Goal: Navigation & Orientation: Find specific page/section

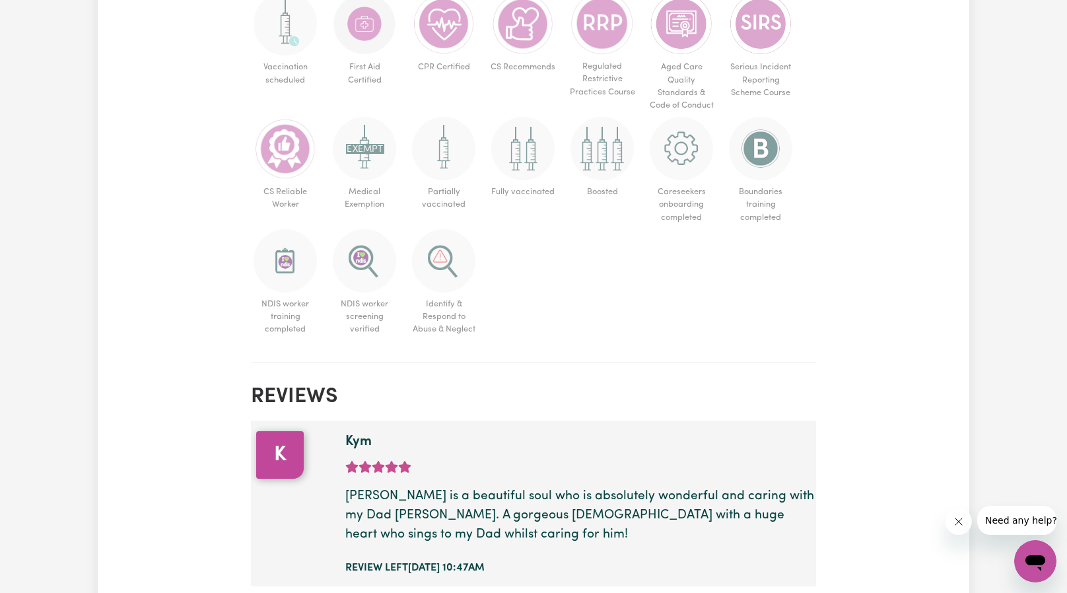
scroll to position [860, 0]
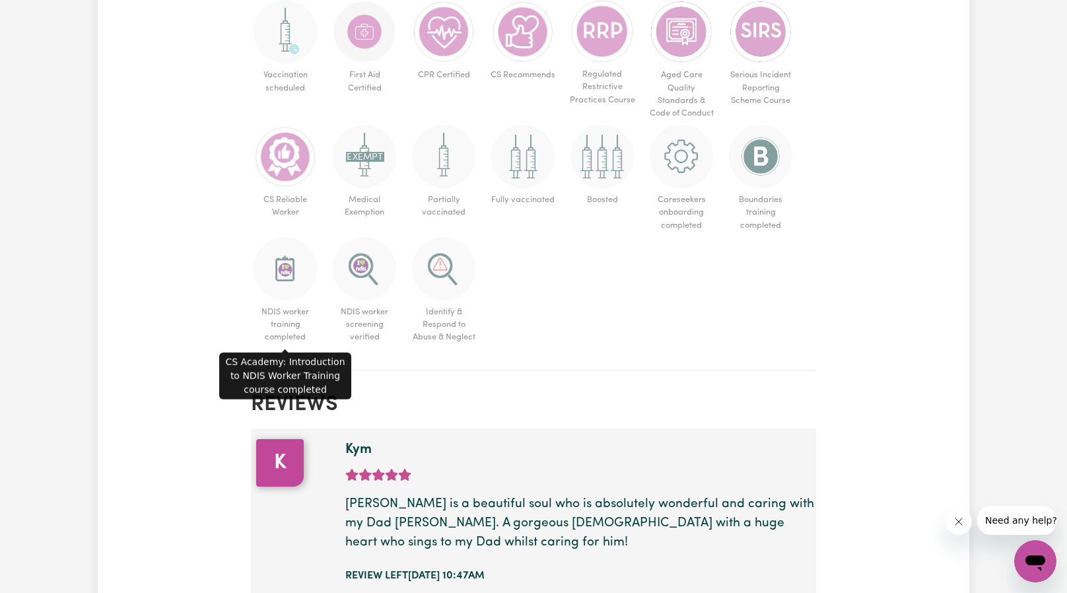
click at [284, 281] on img at bounding box center [285, 268] width 63 height 63
click at [287, 273] on img at bounding box center [285, 268] width 63 height 63
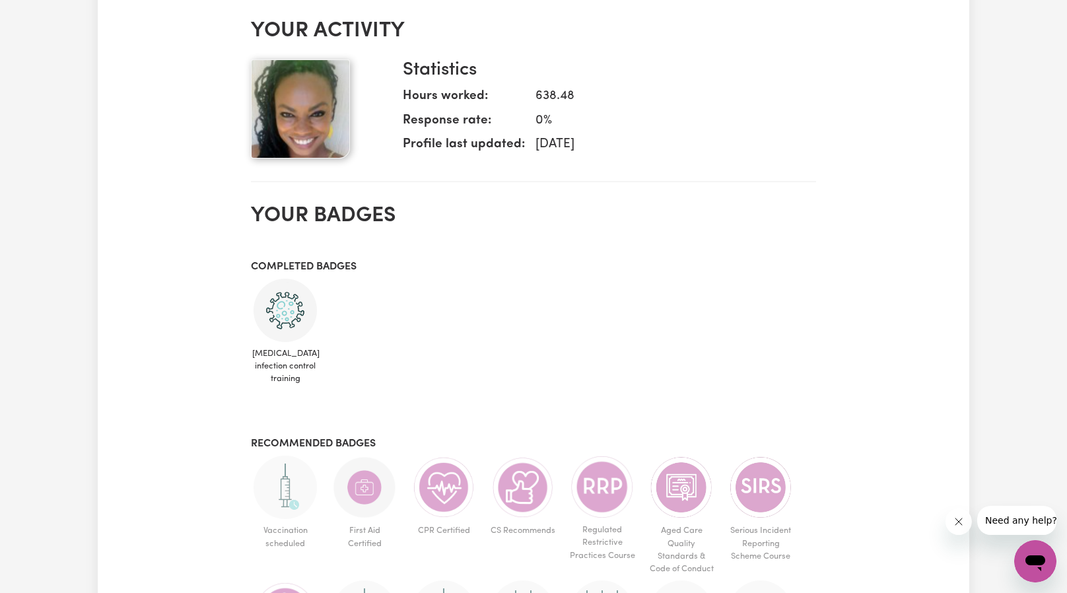
scroll to position [388, 0]
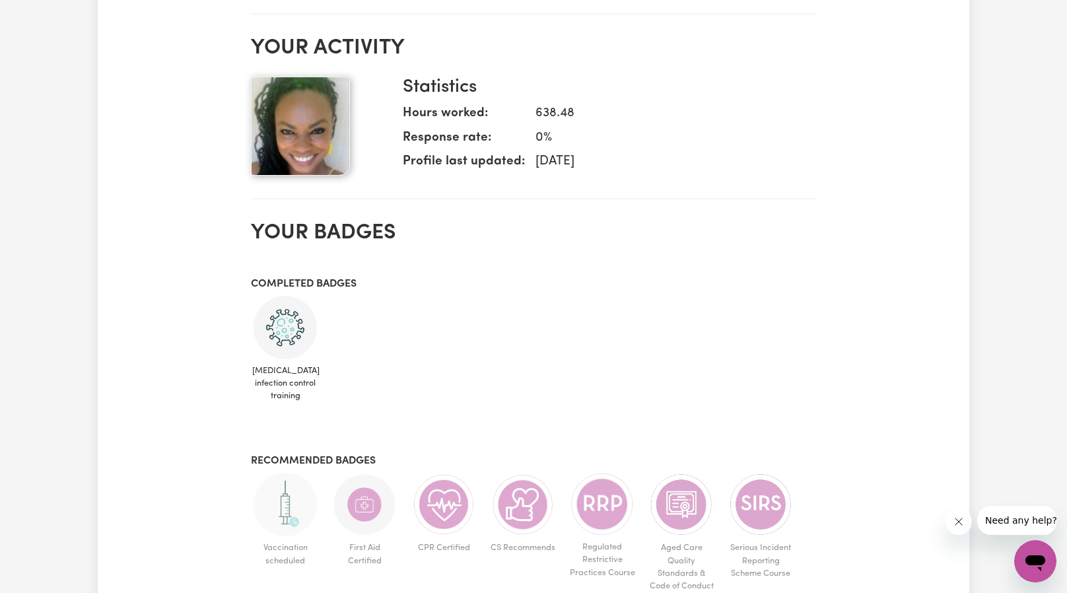
drag, startPoint x: 1065, startPoint y: 137, endPoint x: 1078, endPoint y: 186, distance: 50.6
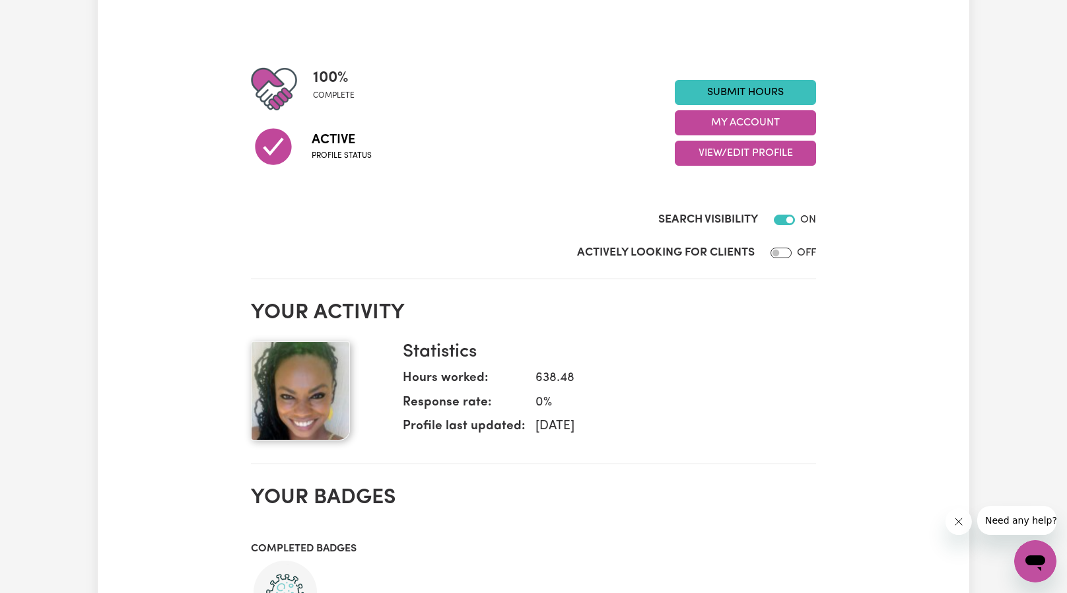
scroll to position [114, 0]
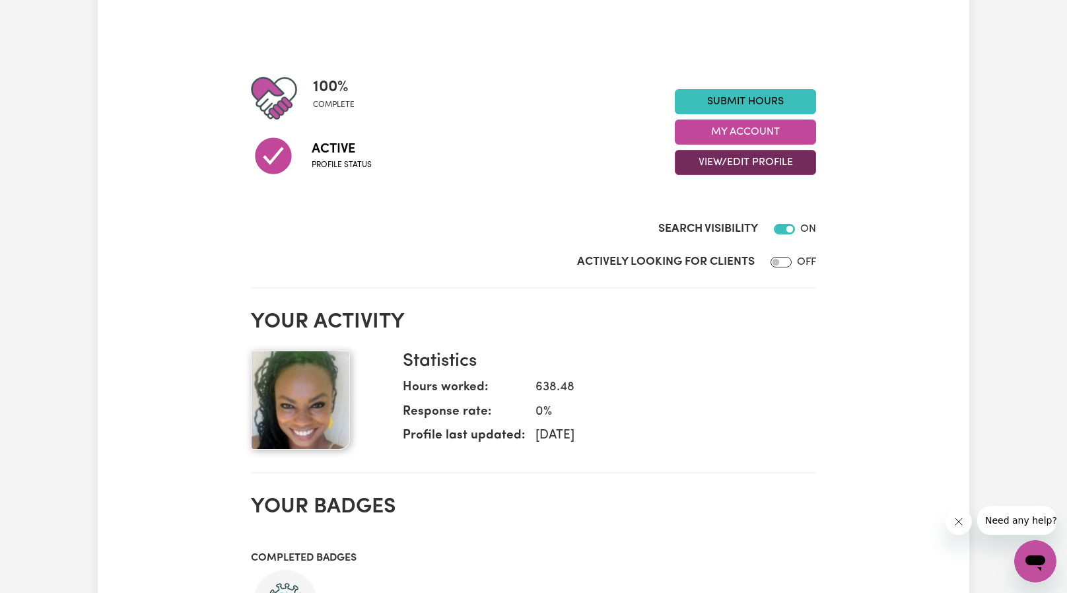
click at [749, 163] on button "View/Edit Profile" at bounding box center [745, 162] width 141 height 25
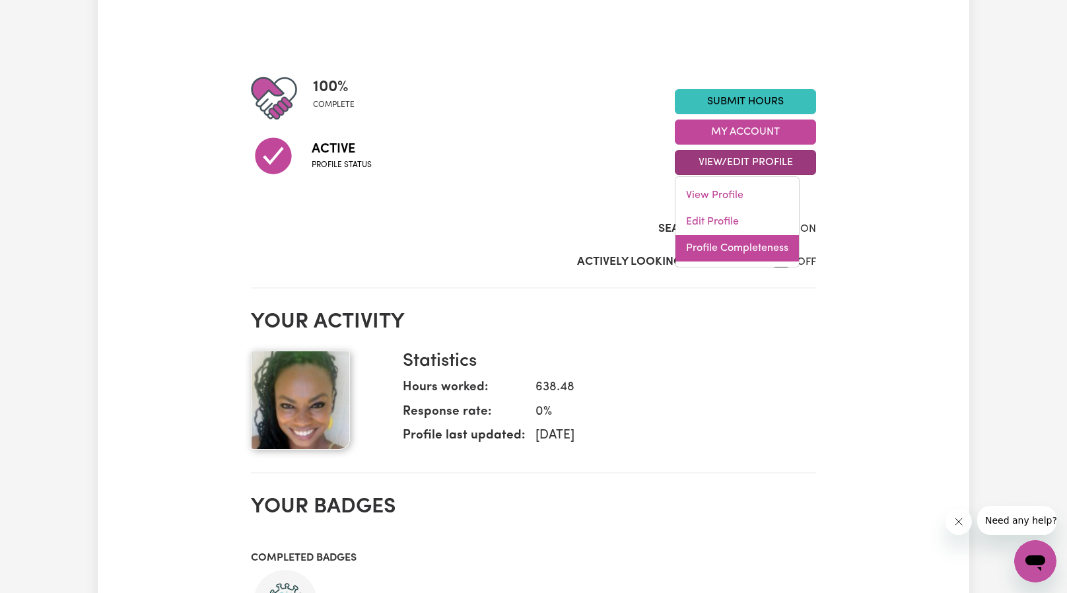
click at [715, 247] on link "Profile Completeness" at bounding box center [736, 248] width 123 height 26
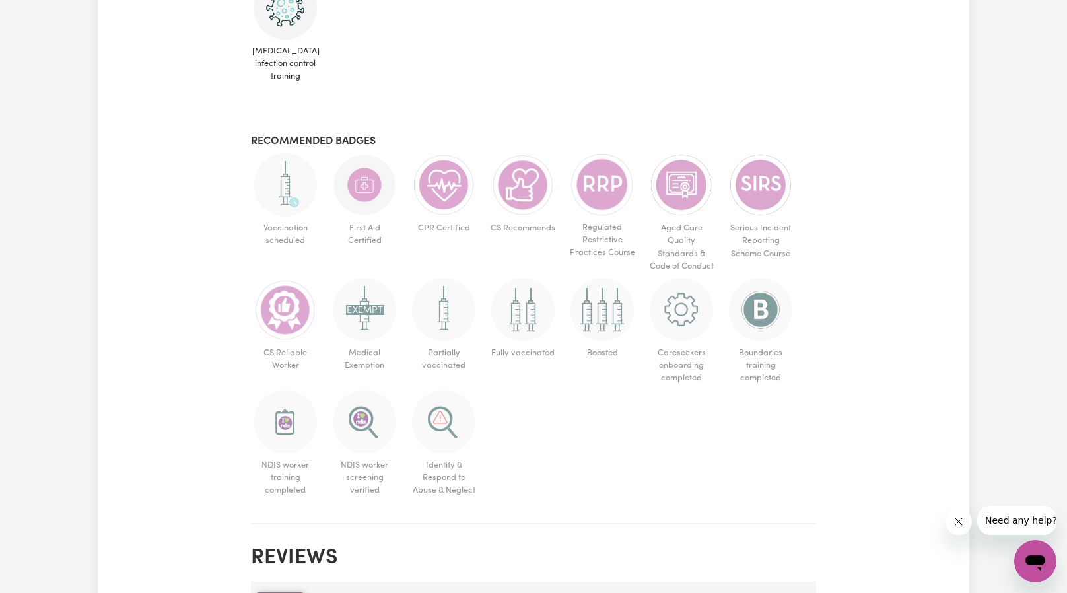
scroll to position [867, 0]
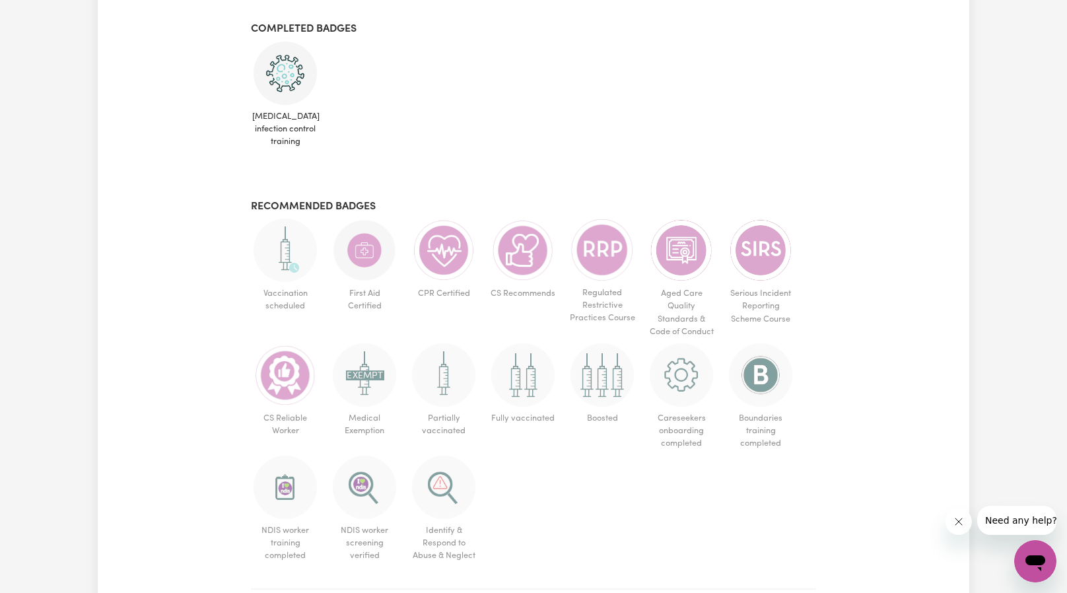
drag, startPoint x: 1064, startPoint y: 369, endPoint x: 1064, endPoint y: 353, distance: 16.5
click at [1064, 353] on div "My Dashboard 100 % complete Active Profile status Submit Hours My Account View/…" at bounding box center [533, 30] width 1067 height 1703
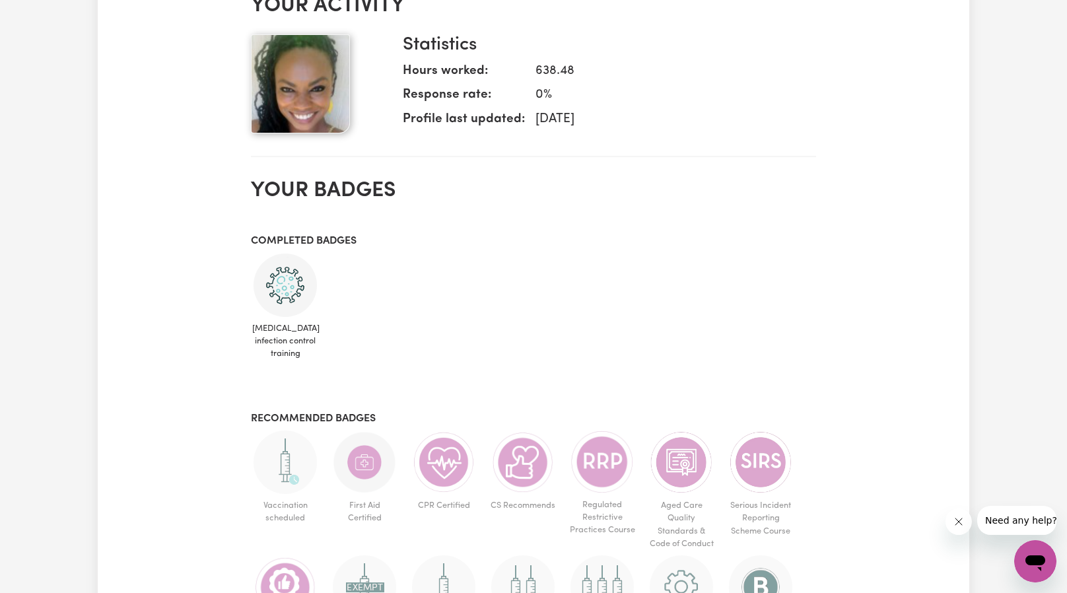
scroll to position [633, 0]
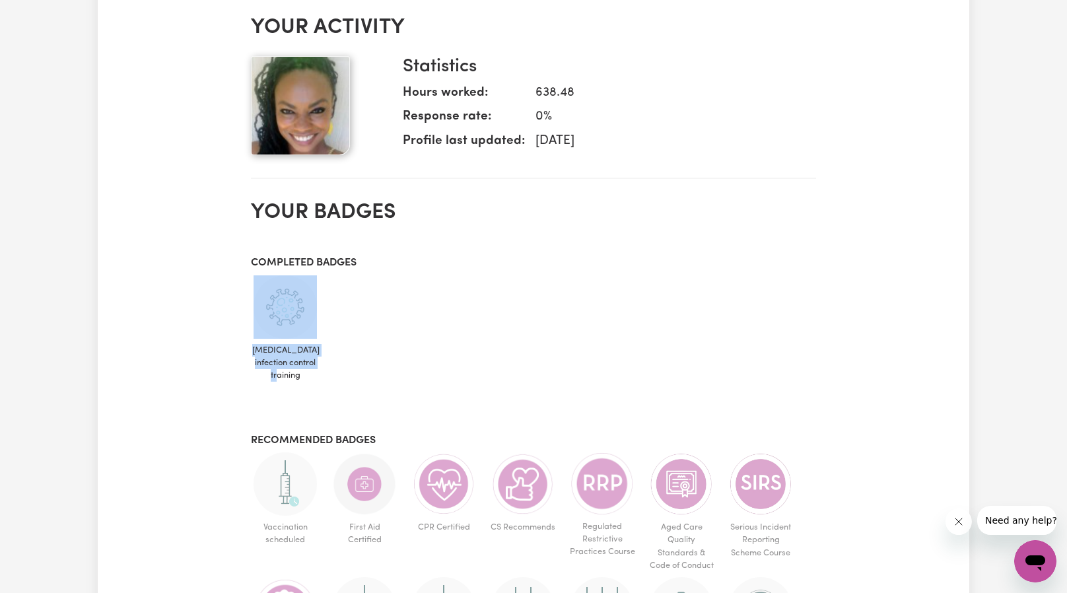
drag, startPoint x: 1062, startPoint y: 282, endPoint x: 1050, endPoint y: 231, distance: 52.2
click at [1050, 231] on div "My Dashboard 100 % complete Active Profile status Submit Hours My Account View/…" at bounding box center [533, 264] width 1067 height 1703
click at [716, 250] on section "Your badges Completed badges [MEDICAL_DATA] infection control training Recommen…" at bounding box center [533, 506] width 565 height 634
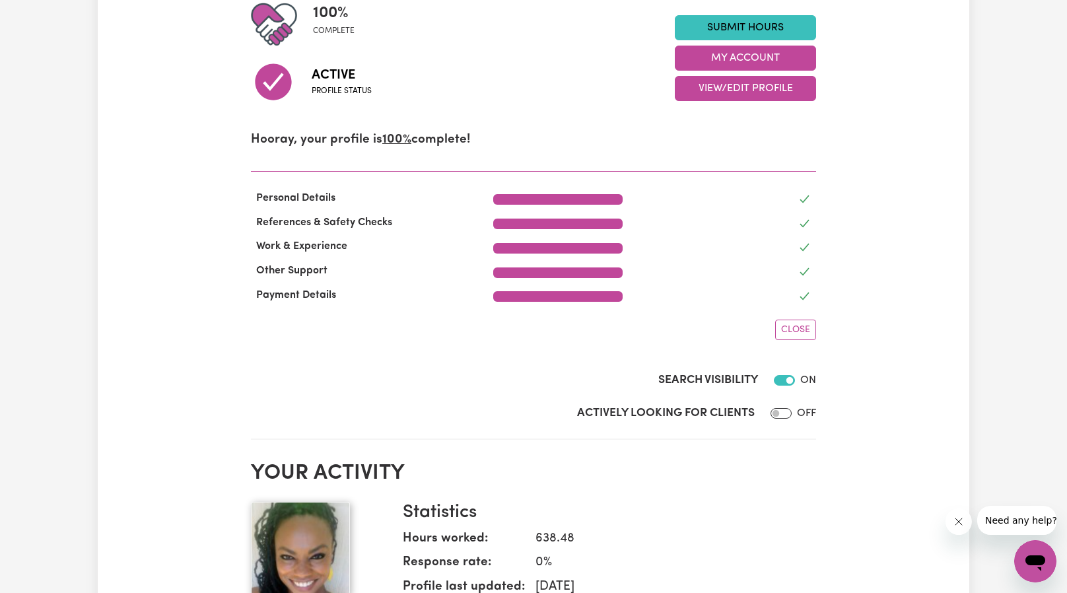
scroll to position [0, 0]
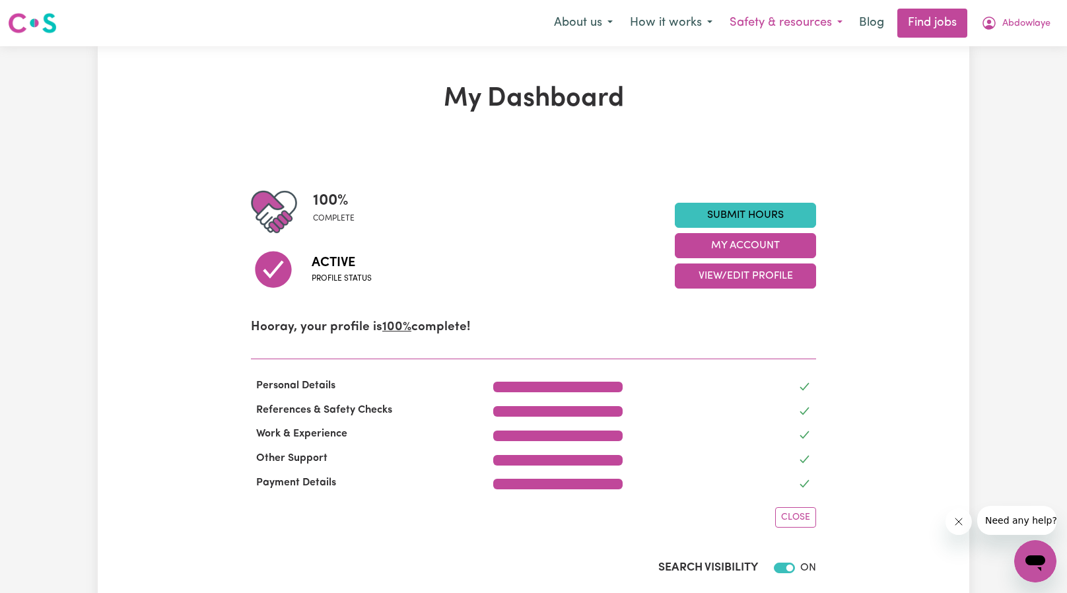
click at [773, 24] on button "Safety & resources" at bounding box center [786, 23] width 130 height 28
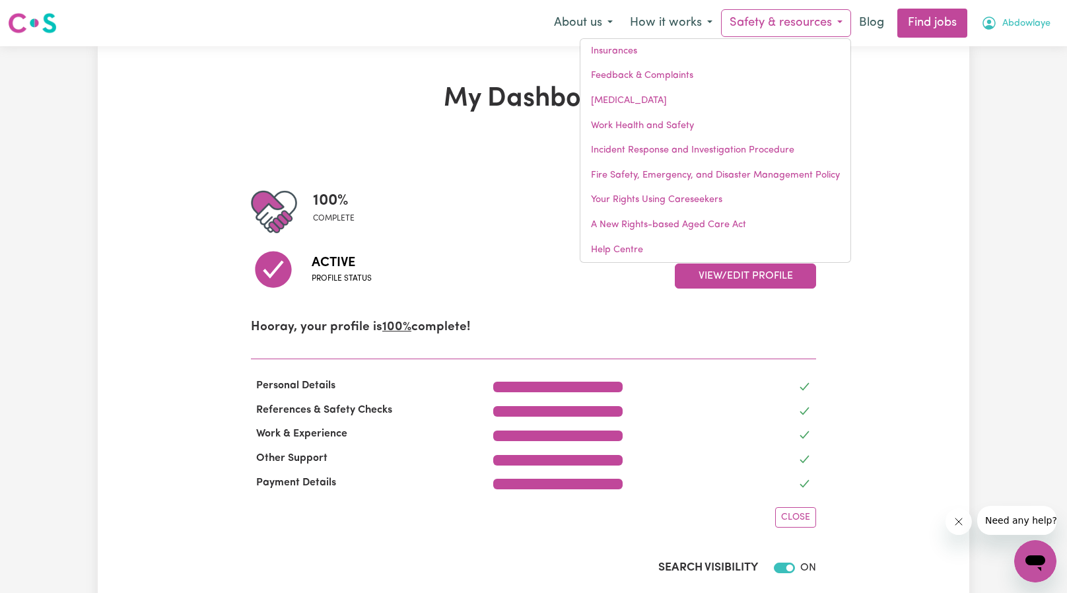
click at [1019, 25] on span "Abdowlaye" at bounding box center [1026, 24] width 48 height 15
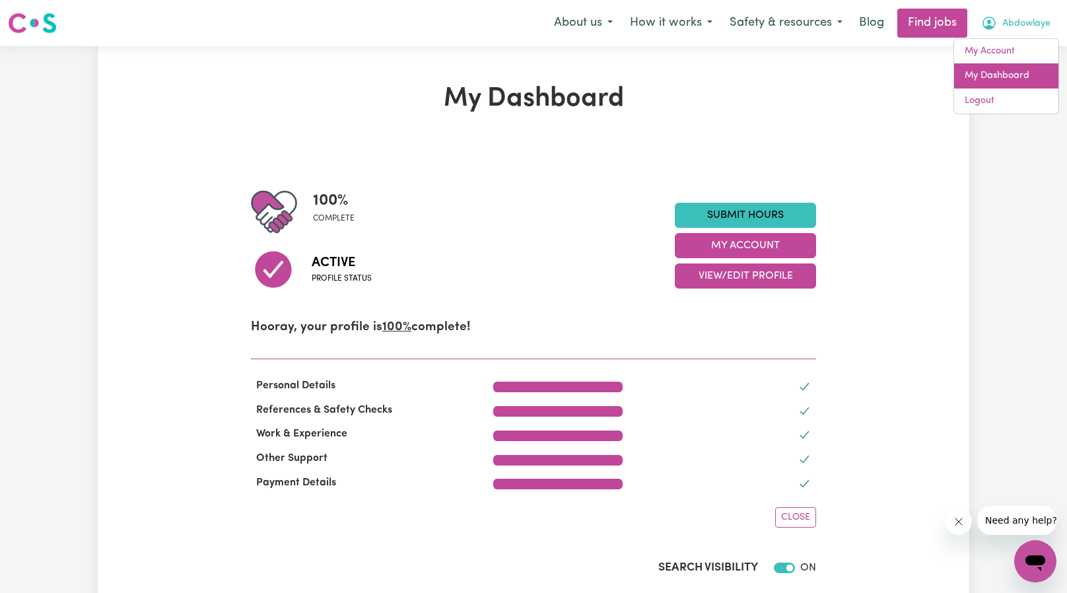
click at [980, 78] on link "My Dashboard" at bounding box center [1006, 75] width 104 height 25
click at [580, 19] on button "About us" at bounding box center [583, 23] width 76 height 28
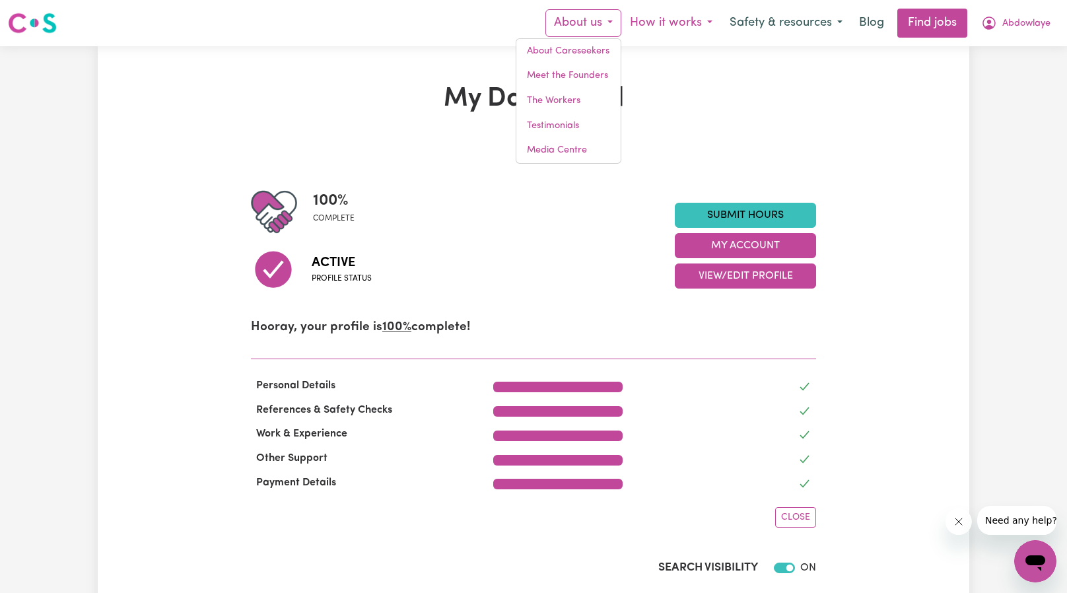
click at [668, 27] on button "How it works" at bounding box center [671, 23] width 100 height 28
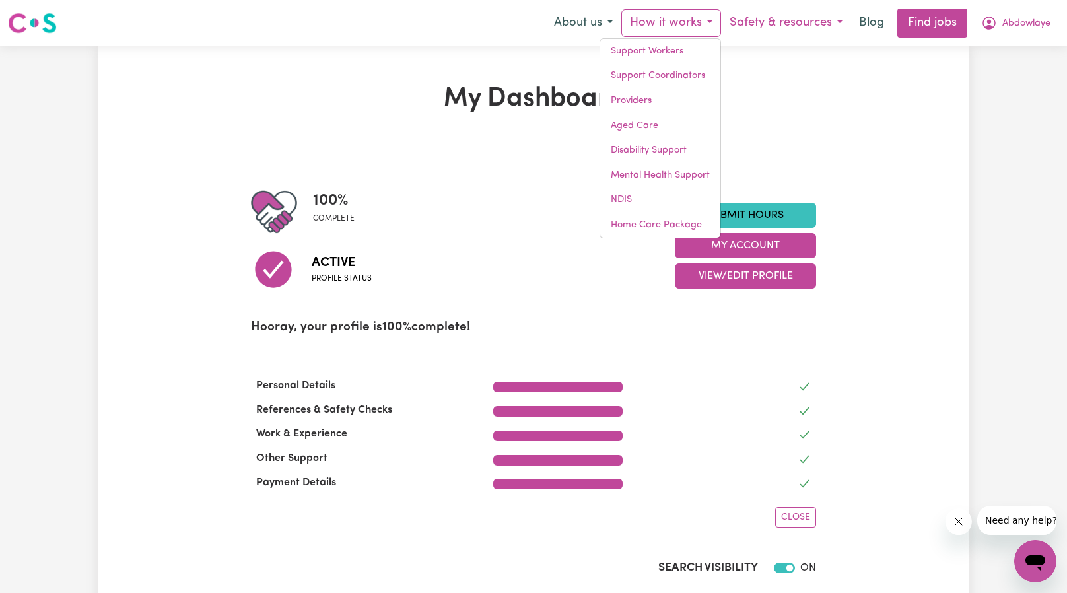
click at [768, 22] on button "Safety & resources" at bounding box center [786, 23] width 130 height 28
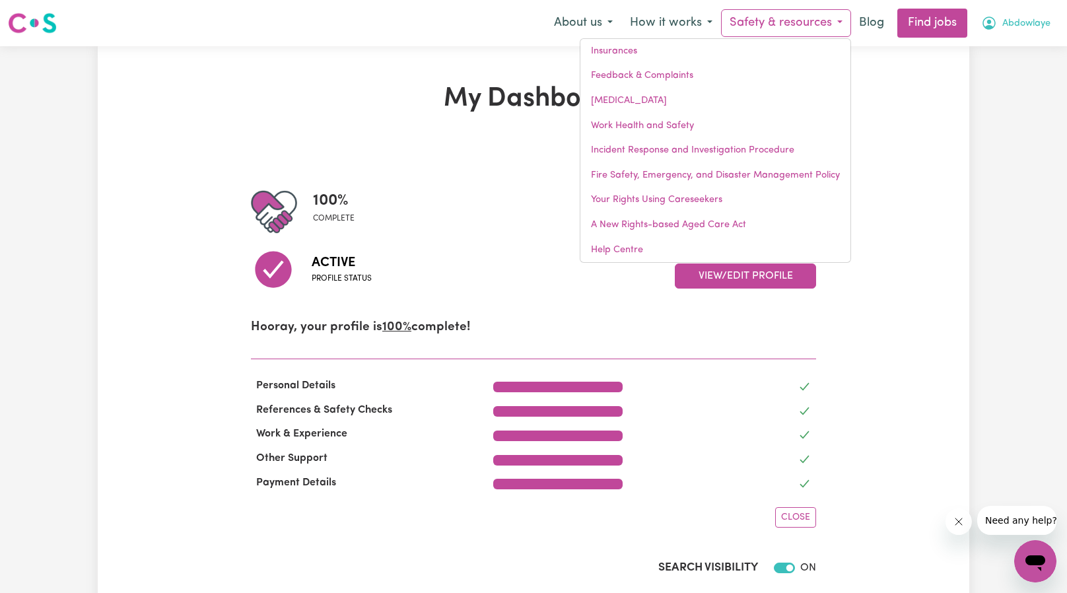
click at [1031, 30] on span "Abdowlaye" at bounding box center [1026, 24] width 48 height 15
